Goal: Information Seeking & Learning: Compare options

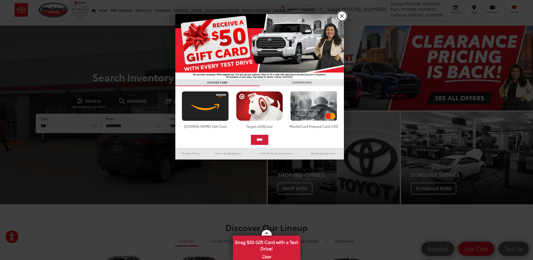
click at [342, 16] on link "X" at bounding box center [342, 16] width 10 height 10
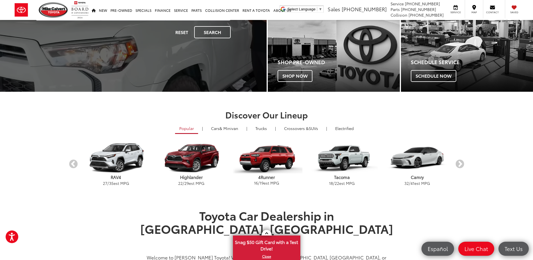
scroll to position [140, 0]
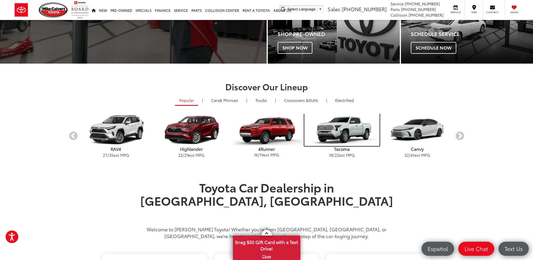
click at [350, 128] on img "carousel" at bounding box center [341, 130] width 75 height 32
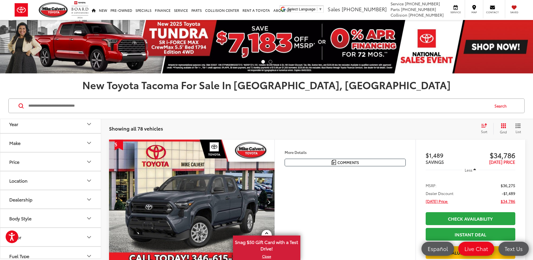
scroll to position [56, 0]
click at [17, 203] on div "Body Style" at bounding box center [20, 203] width 22 height 5
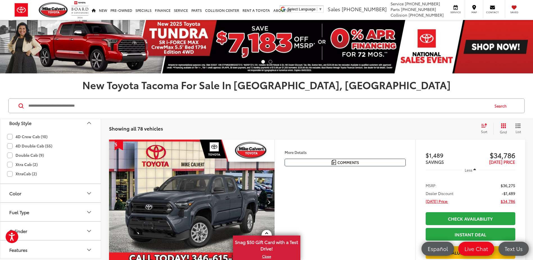
scroll to position [140, 0]
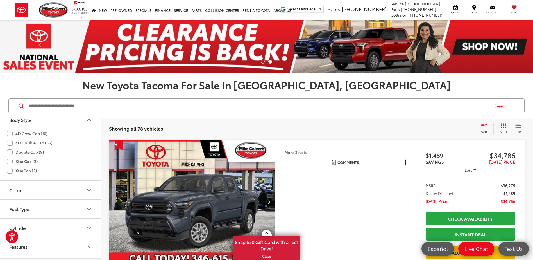
click at [9, 132] on label "4D Crew Cab (10)" at bounding box center [27, 133] width 40 height 9
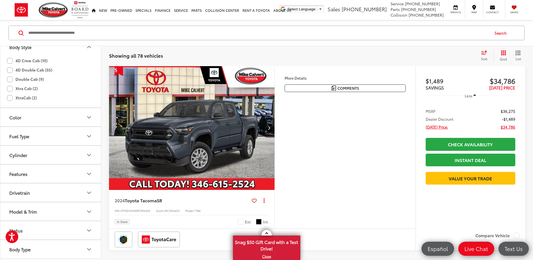
scroll to position [73, 0]
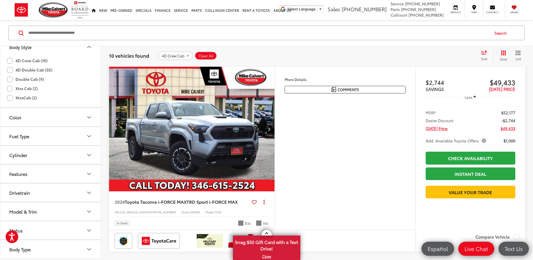
click at [484, 51] on icon "Select sort value" at bounding box center [484, 52] width 6 height 4
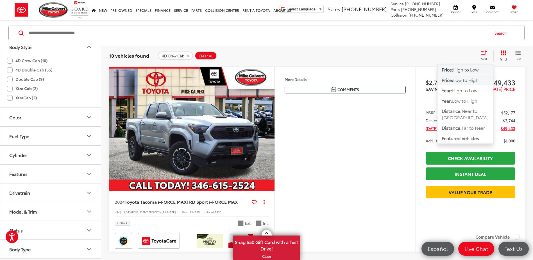
click at [464, 79] on span "Low to High" at bounding box center [465, 79] width 25 height 6
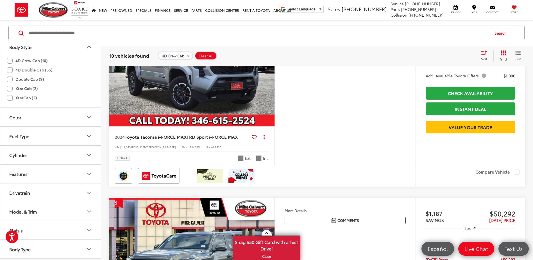
scroll to position [120, 0]
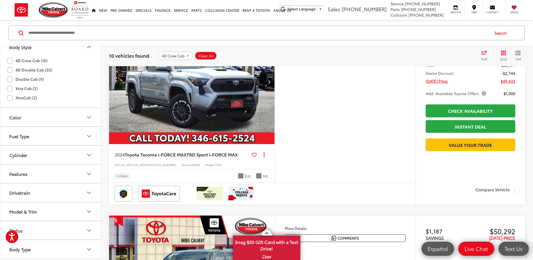
click at [212, 90] on img "2024 Toyota Tacoma i-FORCE MAX TRD Sport i-FORCE MAX 0" at bounding box center [192, 81] width 166 height 125
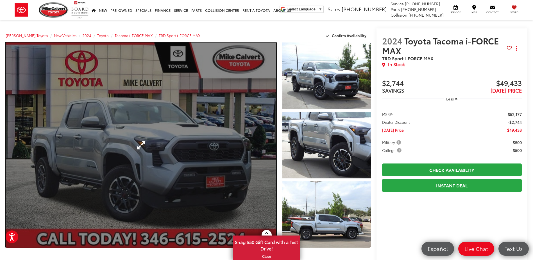
click at [212, 97] on link "Expand Photo 0" at bounding box center [141, 144] width 270 height 205
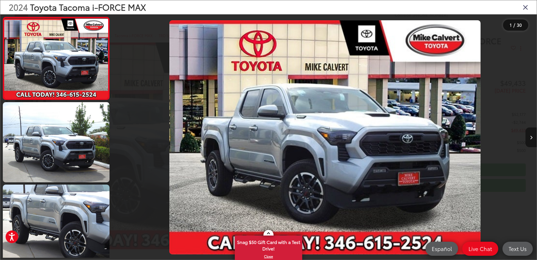
click at [533, 135] on button "Next image" at bounding box center [531, 137] width 11 height 20
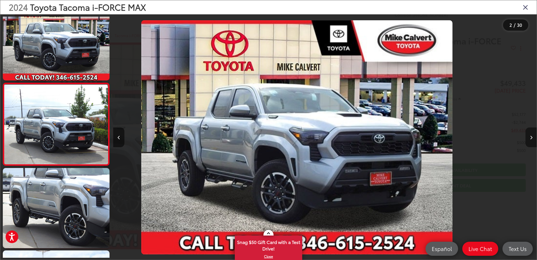
scroll to position [20, 0]
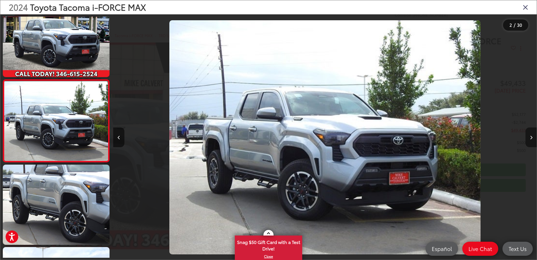
click at [533, 135] on button "Next image" at bounding box center [531, 137] width 11 height 20
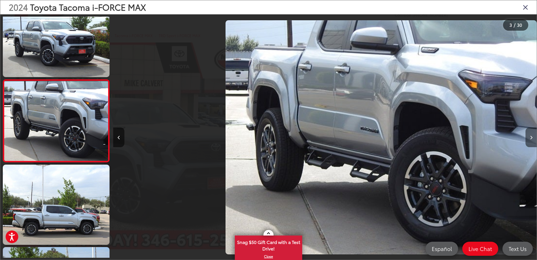
scroll to position [0, 847]
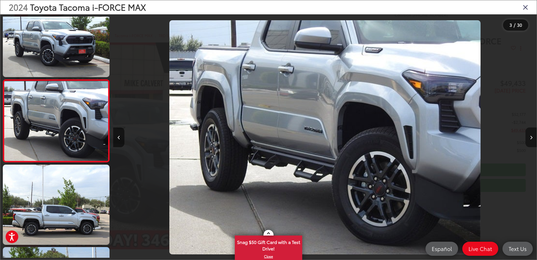
click at [533, 135] on button "Next image" at bounding box center [531, 137] width 11 height 20
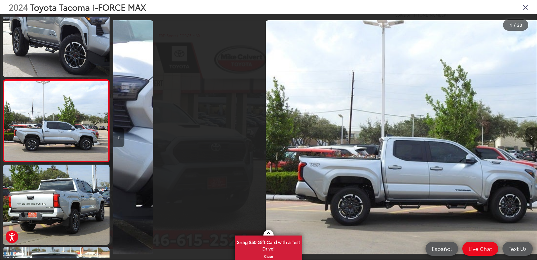
scroll to position [0, 1271]
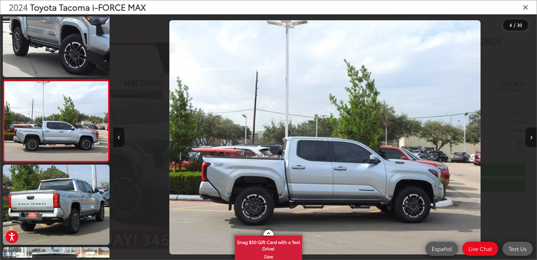
click at [533, 135] on button "Next image" at bounding box center [531, 137] width 11 height 20
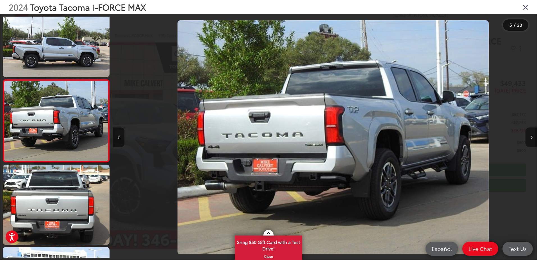
scroll to position [0, 1694]
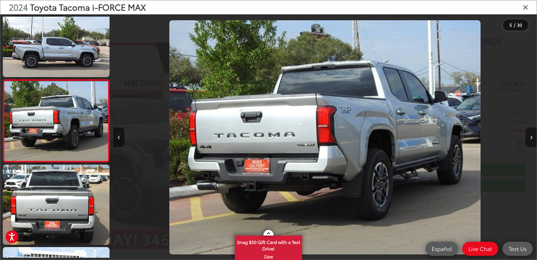
click at [533, 135] on button "Next image" at bounding box center [531, 137] width 11 height 20
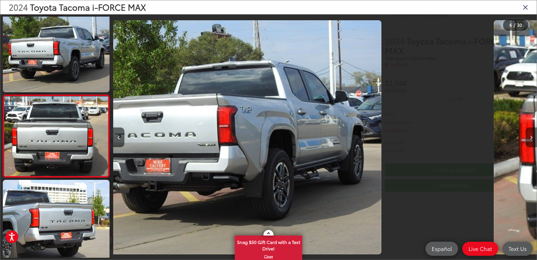
scroll to position [349, 0]
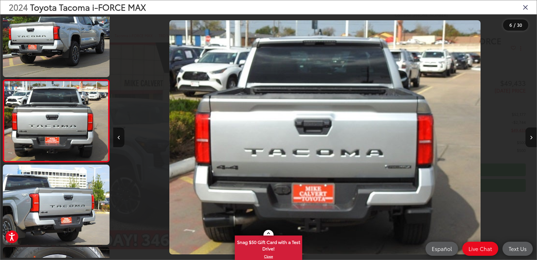
click at [533, 135] on button "Next image" at bounding box center [531, 137] width 11 height 20
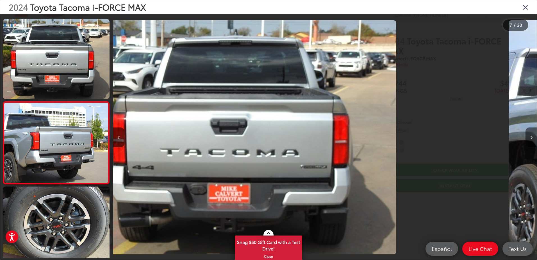
scroll to position [431, 0]
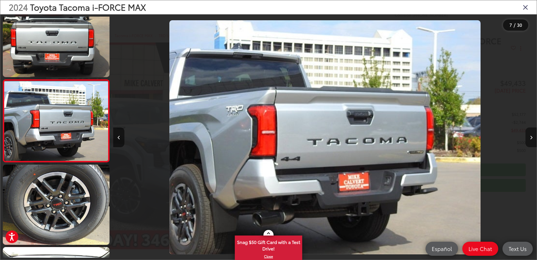
click at [533, 135] on button "Next image" at bounding box center [531, 137] width 11 height 20
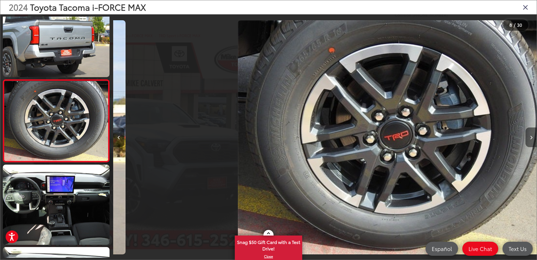
scroll to position [0, 2965]
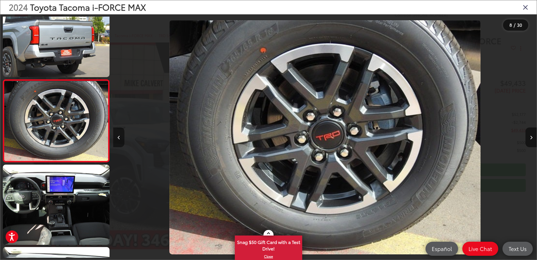
click at [121, 132] on button "Previous image" at bounding box center [118, 137] width 11 height 20
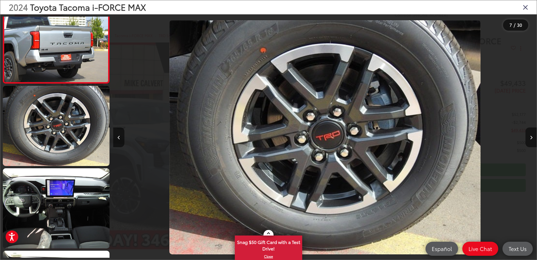
scroll to position [0, 0]
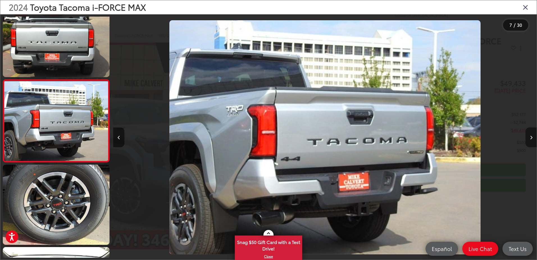
click at [533, 138] on button "Next image" at bounding box center [531, 137] width 11 height 20
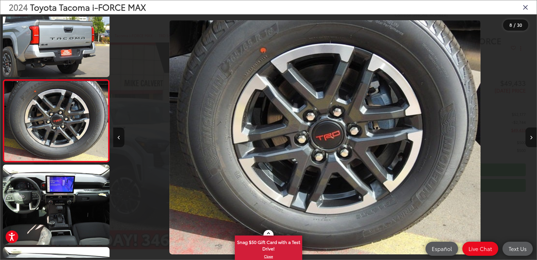
click at [533, 138] on button "Next image" at bounding box center [531, 137] width 11 height 20
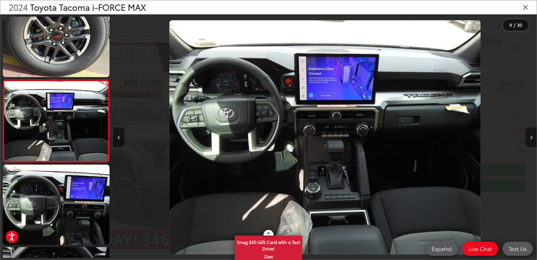
click at [533, 138] on button "Next image" at bounding box center [531, 137] width 11 height 20
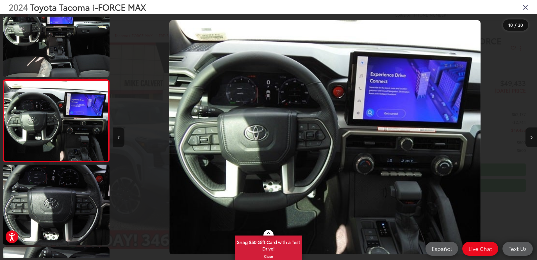
click at [533, 138] on button "Next image" at bounding box center [531, 137] width 11 height 20
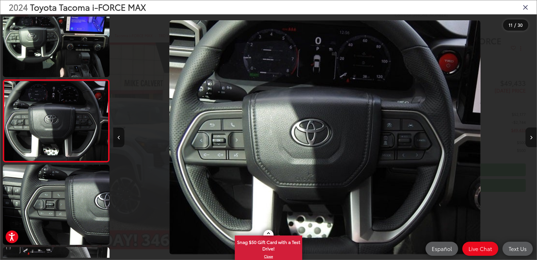
click at [533, 138] on button "Next image" at bounding box center [531, 137] width 11 height 20
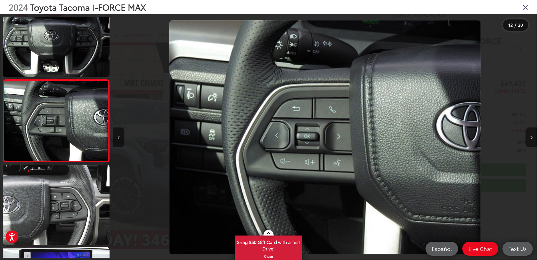
click at [533, 138] on button "Next image" at bounding box center [531, 137] width 11 height 20
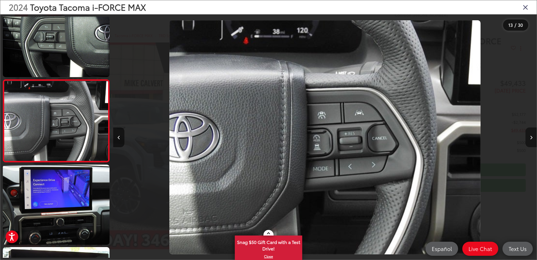
click at [533, 138] on button "Next image" at bounding box center [531, 137] width 11 height 20
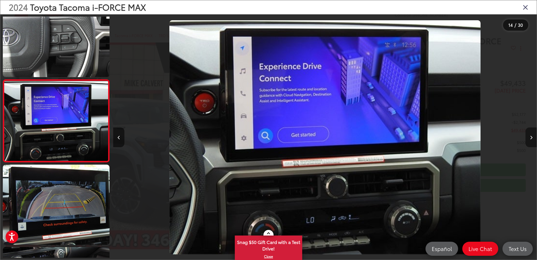
click at [533, 138] on button "Next image" at bounding box center [531, 137] width 11 height 20
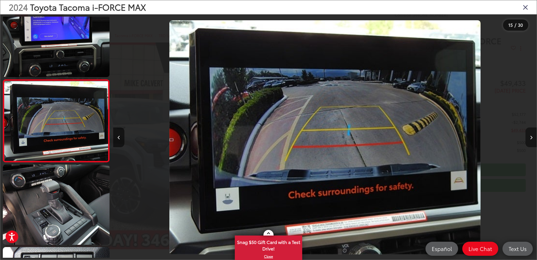
click at [533, 138] on button "Next image" at bounding box center [531, 137] width 11 height 20
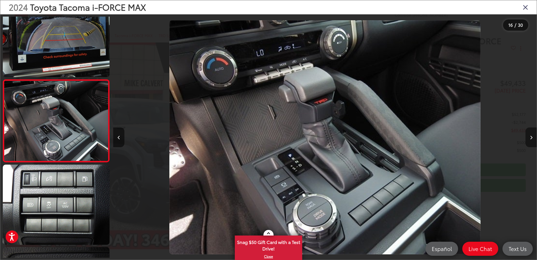
click at [533, 138] on button "Next image" at bounding box center [531, 137] width 11 height 20
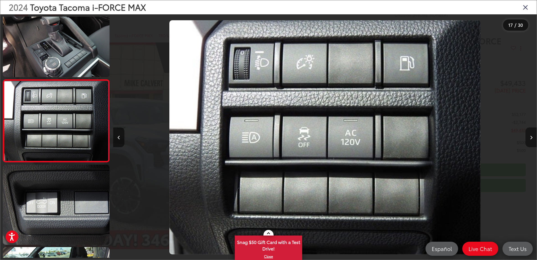
click at [533, 138] on button "Next image" at bounding box center [531, 137] width 11 height 20
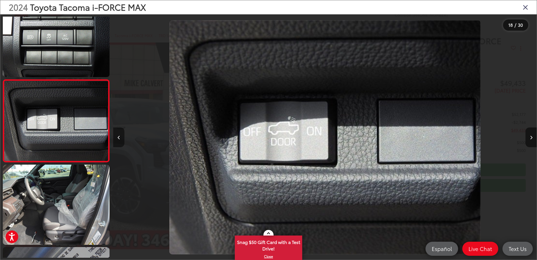
click at [114, 132] on button "Previous image" at bounding box center [118, 137] width 11 height 20
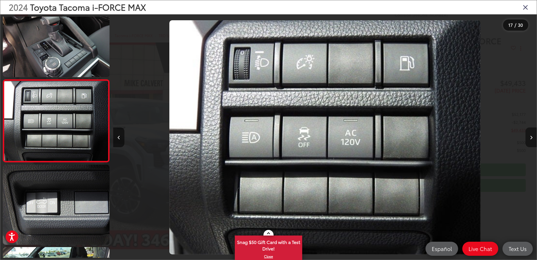
click at [531, 134] on button "Next image" at bounding box center [531, 137] width 11 height 20
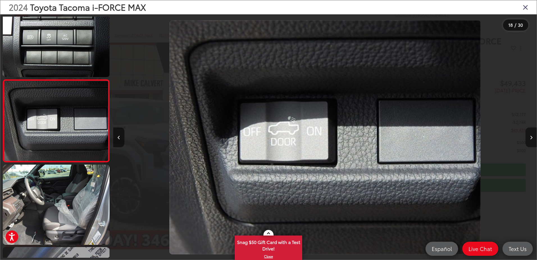
click at [531, 134] on button "Next image" at bounding box center [531, 137] width 11 height 20
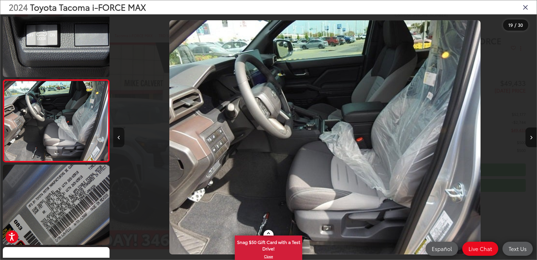
click at [114, 135] on button "Previous image" at bounding box center [118, 137] width 11 height 20
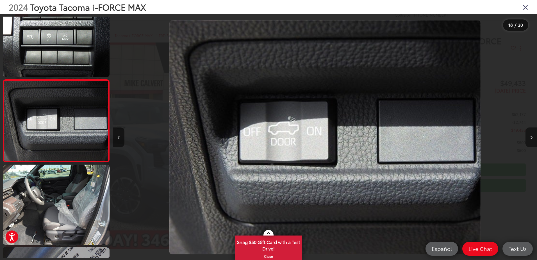
click at [532, 137] on icon "Next image" at bounding box center [531, 137] width 3 height 4
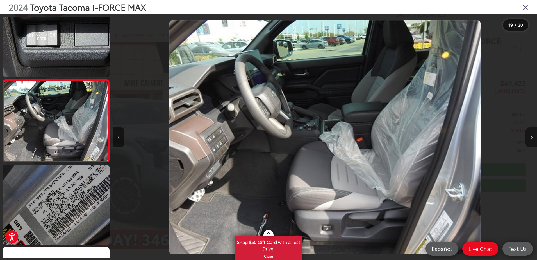
click at [532, 137] on icon "Next image" at bounding box center [531, 137] width 3 height 4
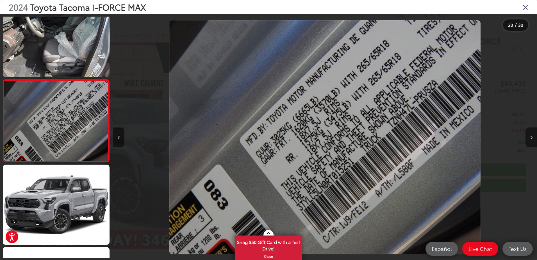
click at [531, 137] on icon "Next image" at bounding box center [531, 137] width 3 height 4
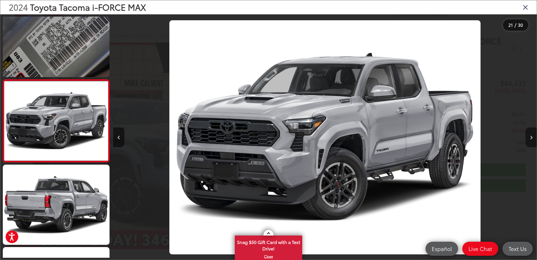
click at [531, 137] on icon "Next image" at bounding box center [531, 137] width 3 height 4
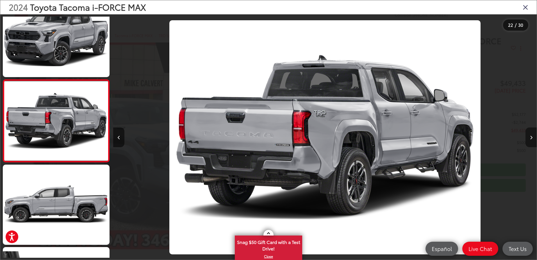
click at [531, 137] on icon "Next image" at bounding box center [531, 137] width 3 height 4
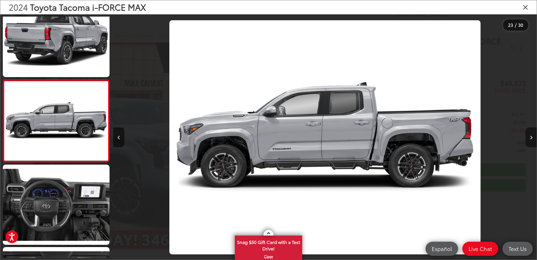
click at [531, 137] on icon "Next image" at bounding box center [531, 137] width 3 height 4
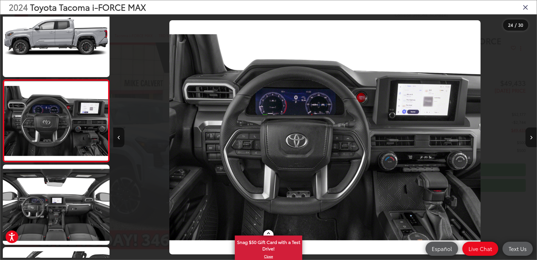
click at [531, 137] on icon "Next image" at bounding box center [531, 137] width 3 height 4
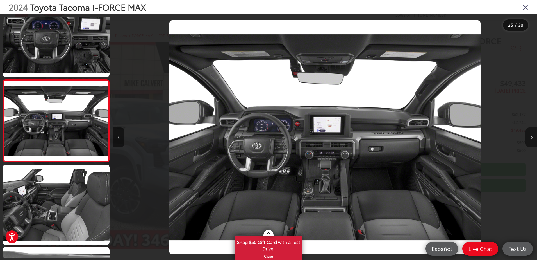
click at [531, 137] on icon "Next image" at bounding box center [531, 137] width 3 height 4
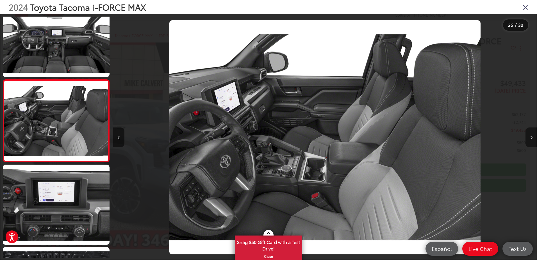
click at [531, 137] on icon "Next image" at bounding box center [531, 137] width 3 height 4
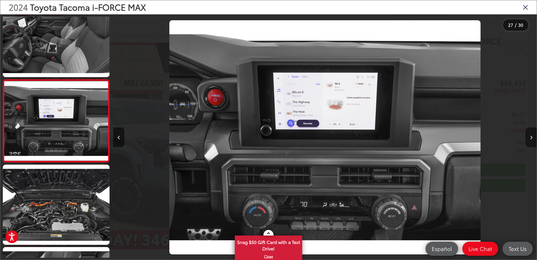
click at [531, 137] on icon "Next image" at bounding box center [531, 137] width 3 height 4
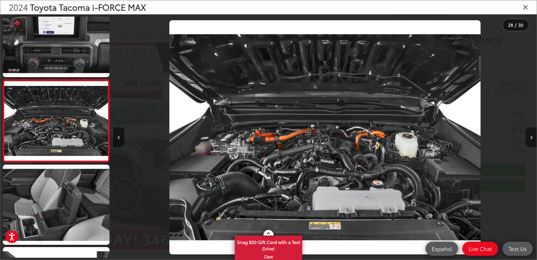
click at [531, 137] on icon "Next image" at bounding box center [531, 137] width 3 height 4
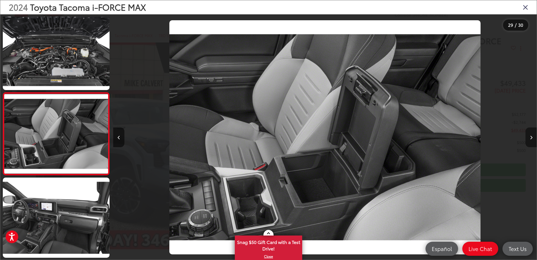
click at [531, 137] on icon "Next image" at bounding box center [531, 137] width 3 height 4
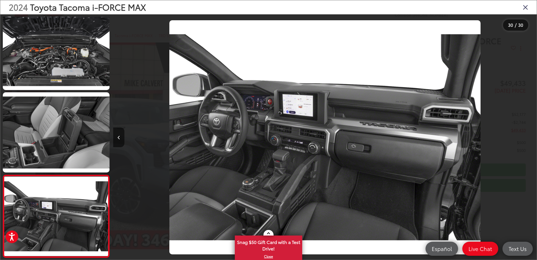
click at [531, 137] on div at bounding box center [484, 136] width 106 height 245
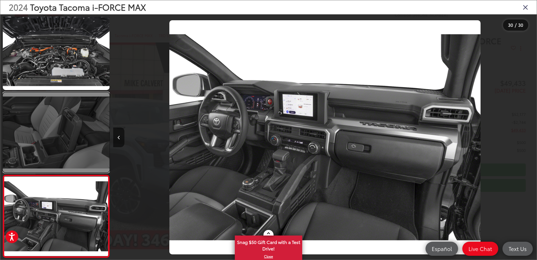
click at [52, 128] on link at bounding box center [56, 132] width 107 height 80
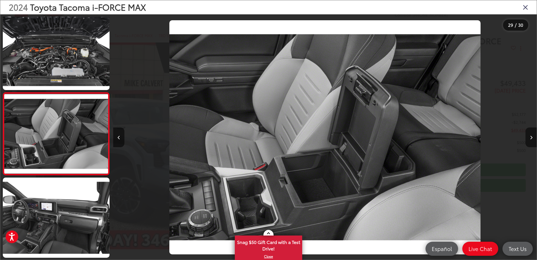
click at [527, 3] on icon "Close gallery" at bounding box center [526, 6] width 6 height 7
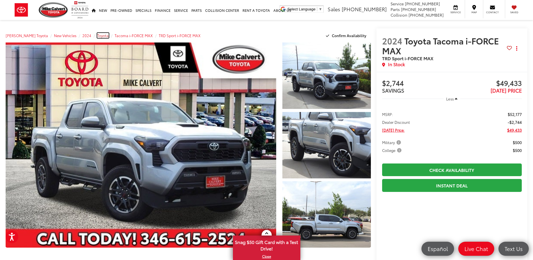
click at [100, 36] on span "Toyota" at bounding box center [103, 35] width 12 height 5
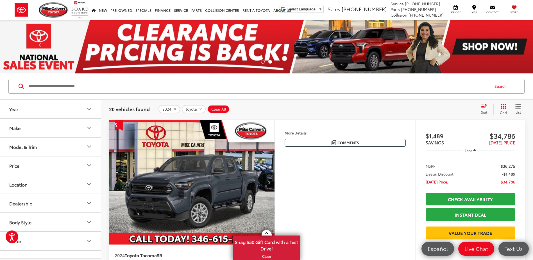
click at [37, 146] on div "Model & Trim" at bounding box center [23, 146] width 28 height 5
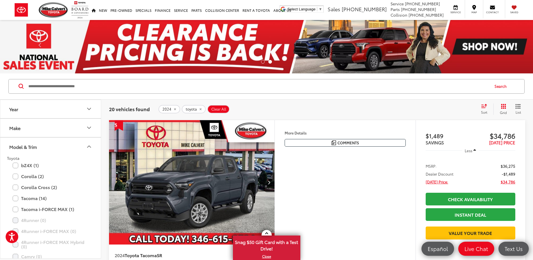
click at [217, 108] on span "Clear All" at bounding box center [218, 109] width 15 height 4
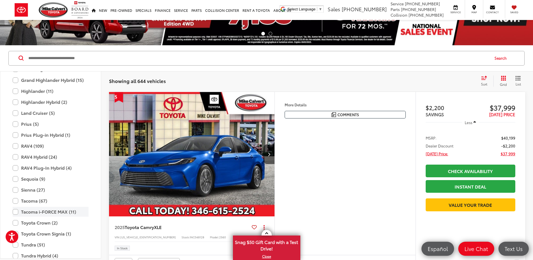
scroll to position [249, 0]
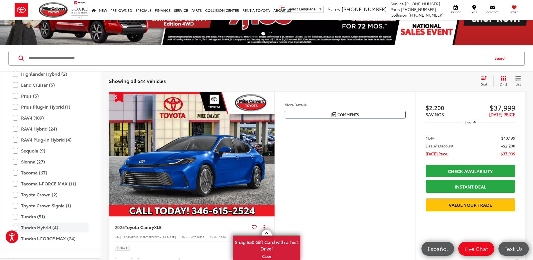
click at [15, 226] on label "Tundra Hybrid (4)" at bounding box center [51, 227] width 76 height 10
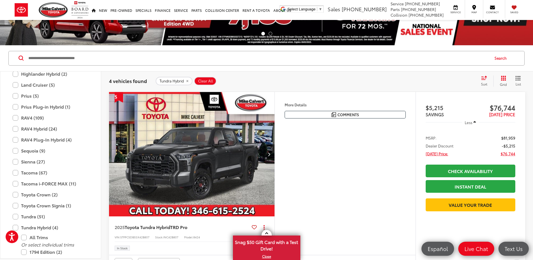
click at [484, 80] on div "Sort" at bounding box center [485, 80] width 15 height 11
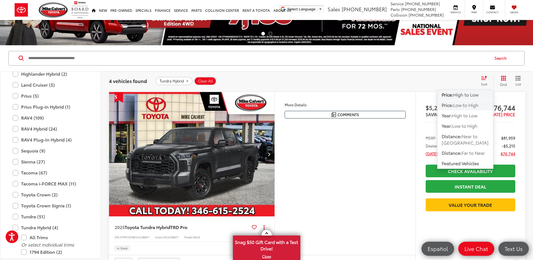
click at [464, 104] on span "Low to High" at bounding box center [465, 104] width 25 height 6
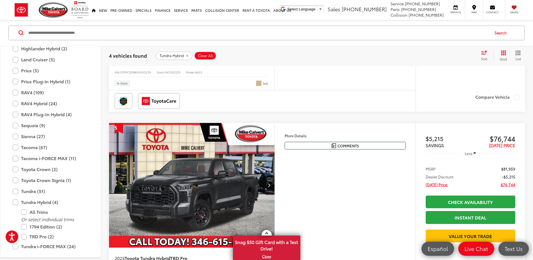
scroll to position [197, 0]
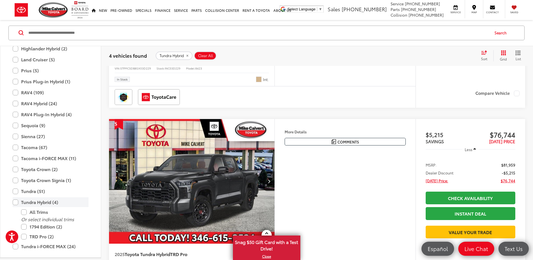
click at [15, 202] on label "Tundra Hybrid (4)" at bounding box center [51, 202] width 76 height 10
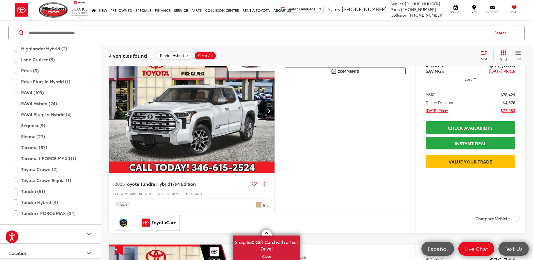
scroll to position [53, 0]
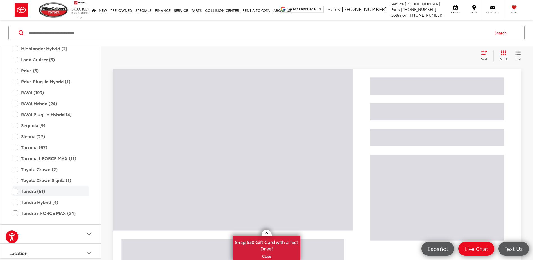
click at [15, 194] on label "Tundra (51)" at bounding box center [51, 191] width 76 height 10
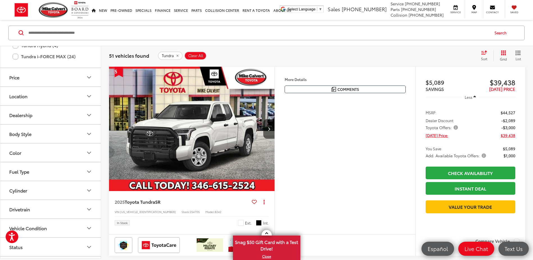
scroll to position [409, 0]
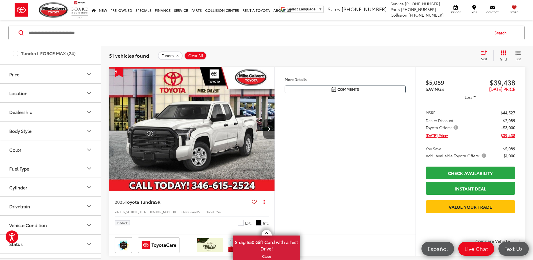
click at [21, 128] on div "Body Style" at bounding box center [20, 130] width 22 height 5
click at [9, 154] on label "4D CrewMax (14)" at bounding box center [27, 153] width 40 height 9
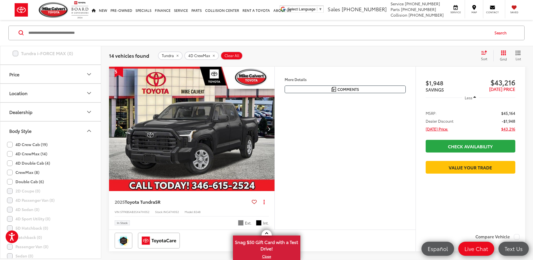
click at [12, 170] on label "CrewMax (8)" at bounding box center [23, 172] width 32 height 9
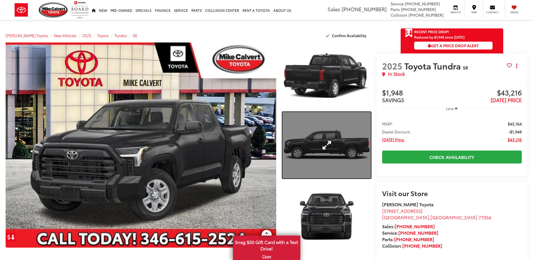
click at [308, 132] on link "Expand Photo 2" at bounding box center [326, 145] width 88 height 66
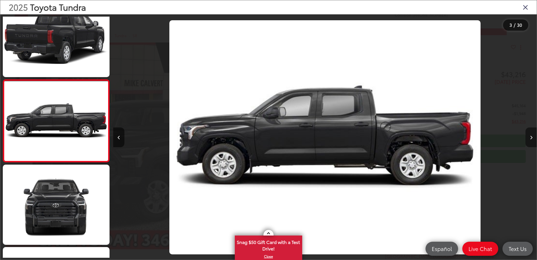
click at [531, 137] on icon "Next image" at bounding box center [531, 137] width 3 height 4
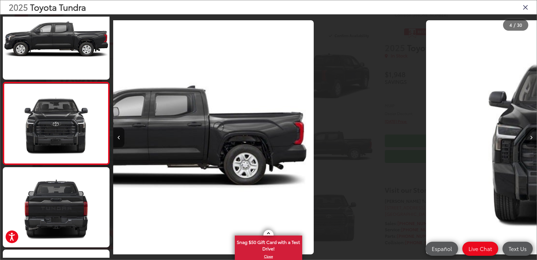
scroll to position [185, 0]
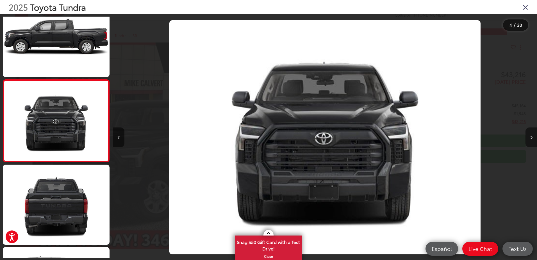
click at [531, 137] on icon "Next image" at bounding box center [531, 137] width 3 height 4
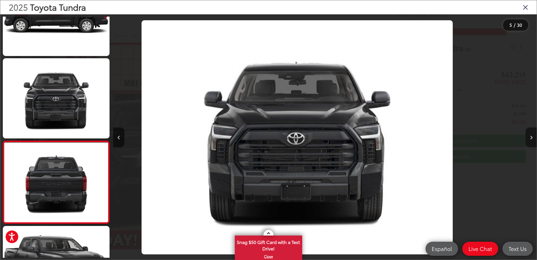
scroll to position [267, 0]
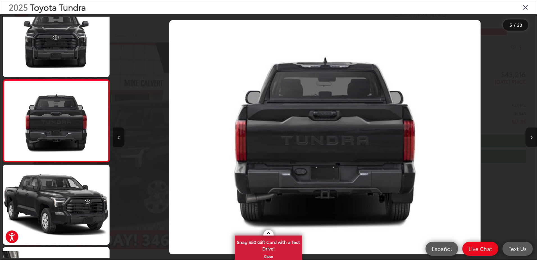
click at [531, 137] on icon "Next image" at bounding box center [531, 137] width 3 height 4
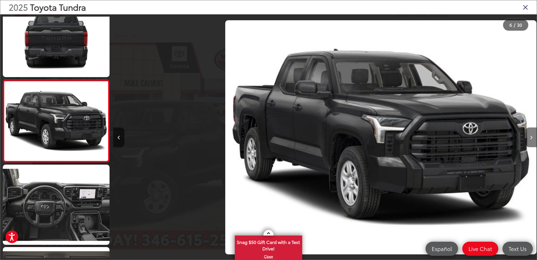
scroll to position [0, 2118]
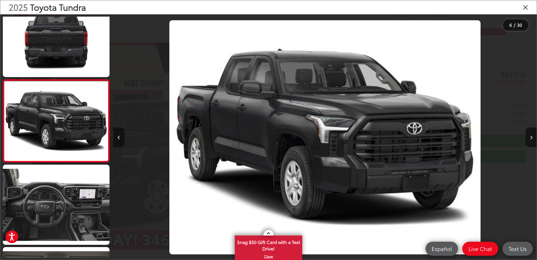
click at [117, 137] on button "Previous image" at bounding box center [118, 137] width 11 height 20
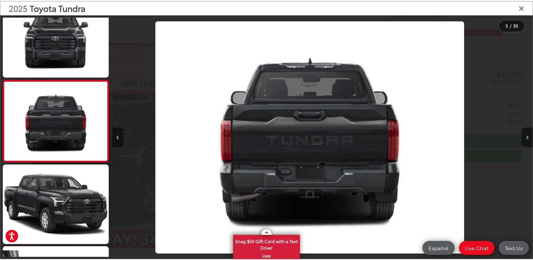
scroll to position [0, 1694]
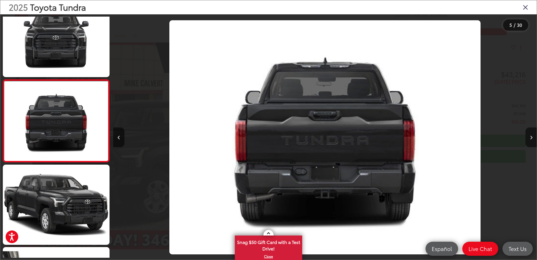
click at [525, 9] on icon "Close gallery" at bounding box center [526, 6] width 6 height 7
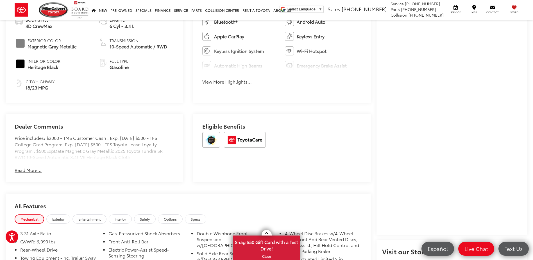
scroll to position [270, 0]
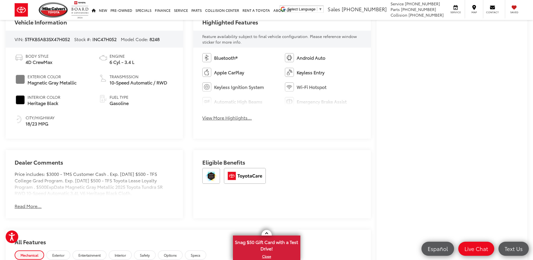
click at [222, 117] on button "View More Highlights..." at bounding box center [226, 117] width 49 height 6
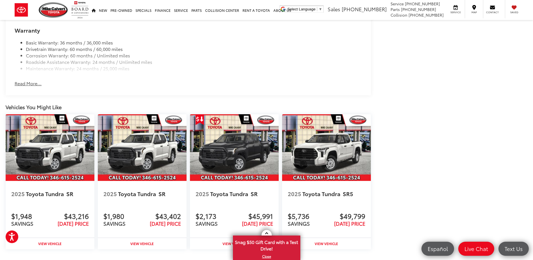
scroll to position [0, 0]
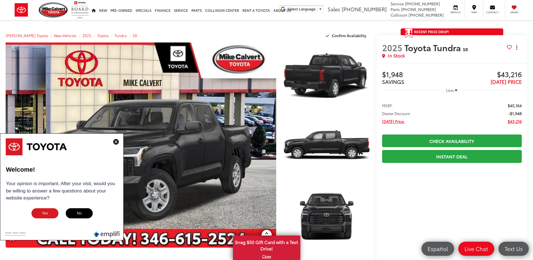
click at [117, 140] on img at bounding box center [116, 142] width 6 height 6
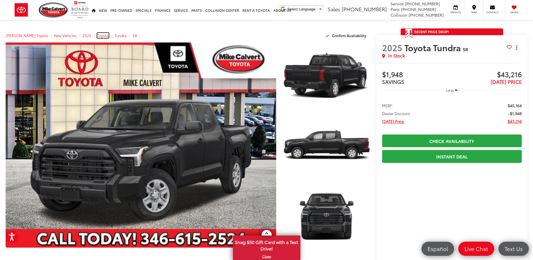
click at [97, 36] on span "Toyota" at bounding box center [103, 35] width 12 height 5
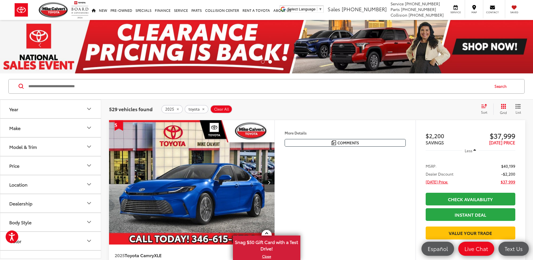
click at [26, 149] on div "Model & Trim" at bounding box center [23, 146] width 28 height 5
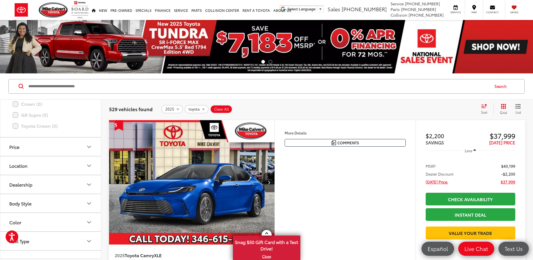
drag, startPoint x: 21, startPoint y: 201, endPoint x: 25, endPoint y: 201, distance: 3.4
click at [22, 201] on div "Body Style" at bounding box center [20, 202] width 22 height 5
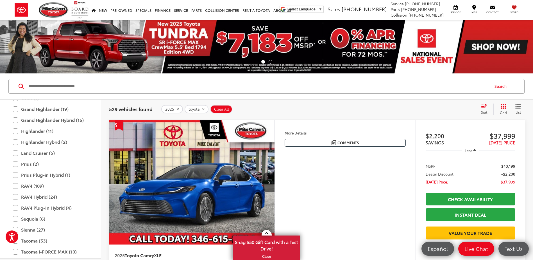
scroll to position [192, 0]
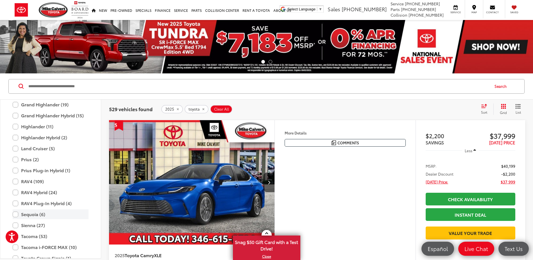
click at [35, 212] on label "Sequoia (6)" at bounding box center [51, 214] width 76 height 10
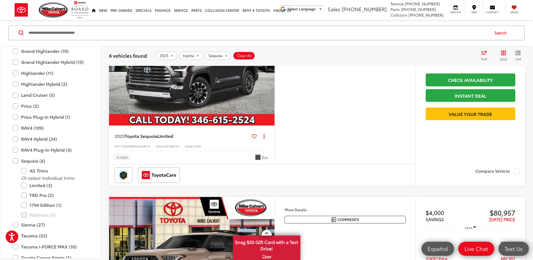
scroll to position [737, 0]
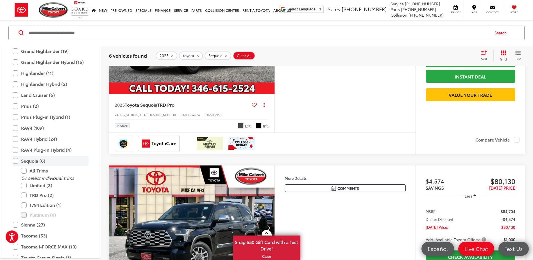
click at [18, 160] on label "Sequoia (6)" at bounding box center [51, 161] width 76 height 10
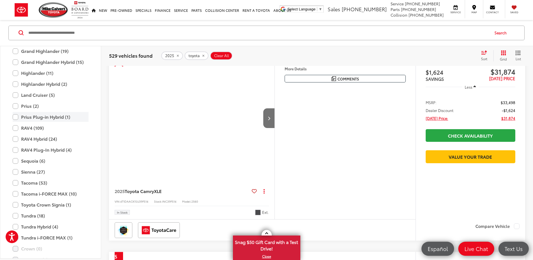
scroll to position [53, 0]
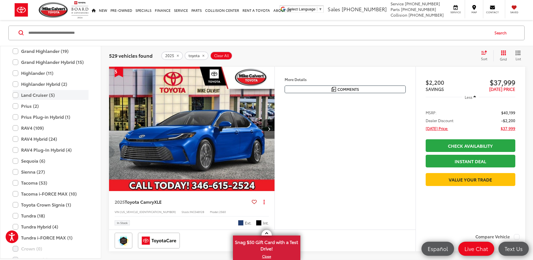
click at [37, 97] on label "Land Cruiser (5)" at bounding box center [51, 95] width 76 height 10
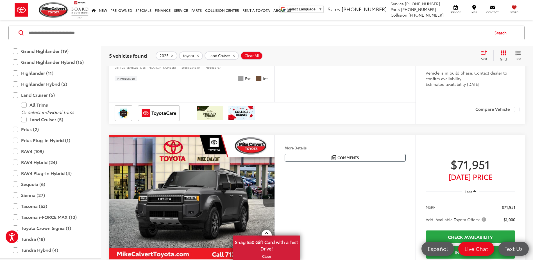
scroll to position [195, 0]
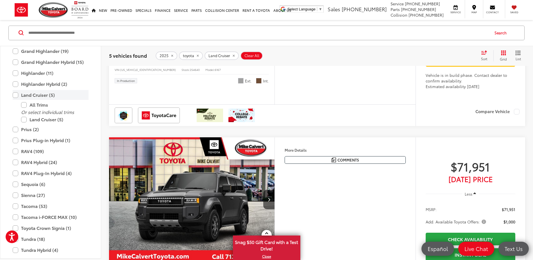
click at [16, 94] on label "Land Cruiser (5)" at bounding box center [51, 95] width 76 height 10
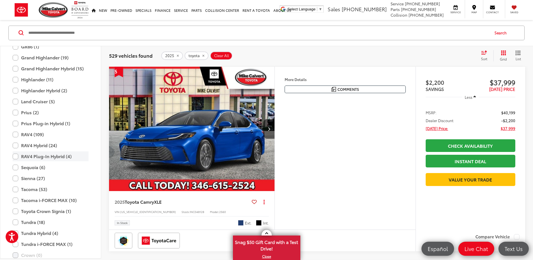
scroll to position [189, 0]
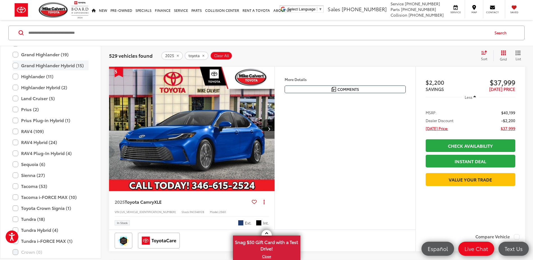
click at [17, 64] on label "Grand Highlander Hybrid (15)" at bounding box center [51, 66] width 76 height 10
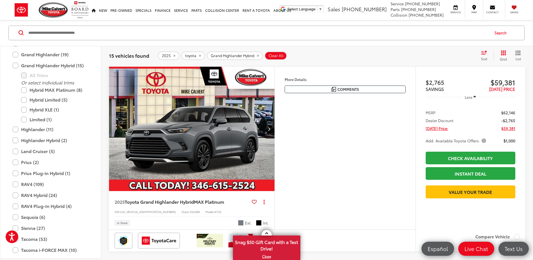
click at [486, 56] on div "Sort" at bounding box center [485, 55] width 15 height 11
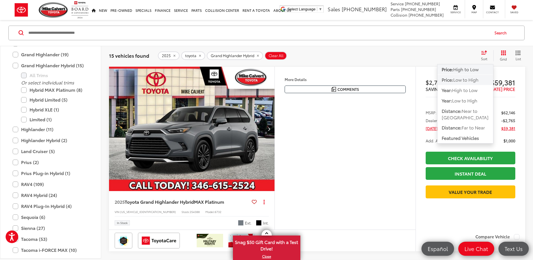
click at [462, 82] on span "Low to High" at bounding box center [465, 79] width 25 height 6
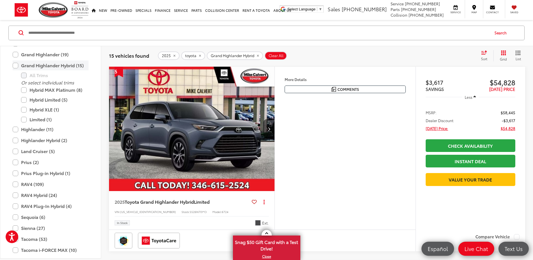
click at [17, 65] on label "Grand Highlander Hybrid (15)" at bounding box center [51, 66] width 76 height 10
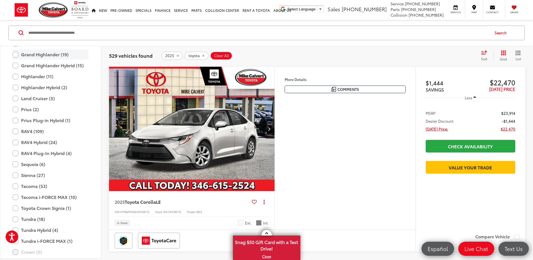
click at [43, 55] on label "Grand Highlander (19)" at bounding box center [51, 55] width 76 height 10
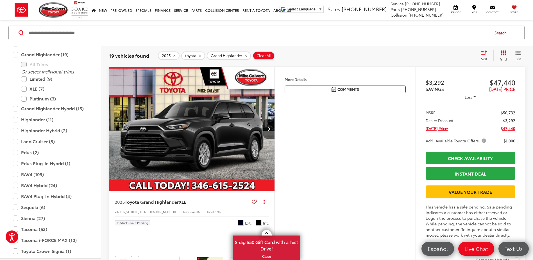
click at [484, 53] on icon "Select sort value" at bounding box center [484, 52] width 6 height 4
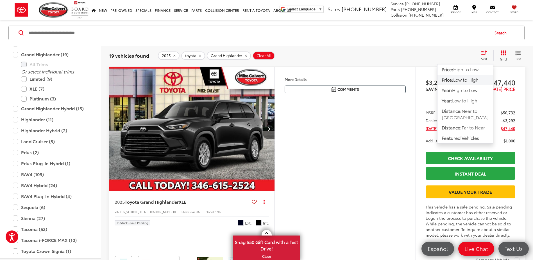
click at [458, 79] on span "Low to High" at bounding box center [465, 79] width 25 height 6
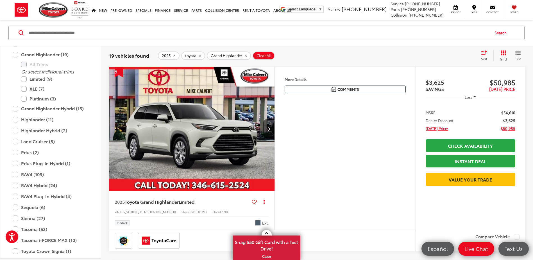
click at [483, 59] on span "Sort" at bounding box center [484, 58] width 6 height 5
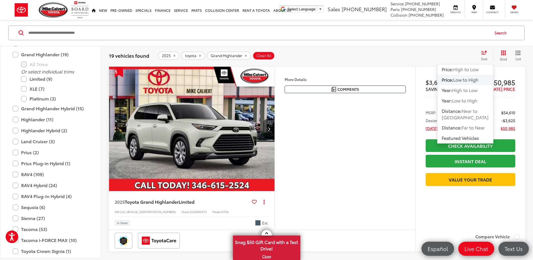
click at [466, 81] on span "Low to High" at bounding box center [465, 79] width 25 height 6
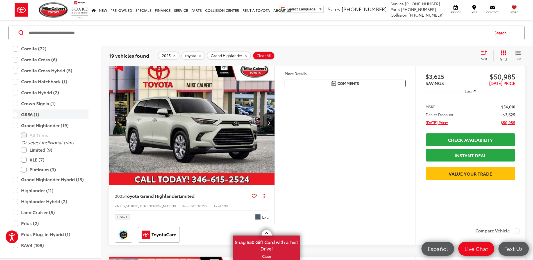
scroll to position [104, 0]
